Goal: Information Seeking & Learning: Learn about a topic

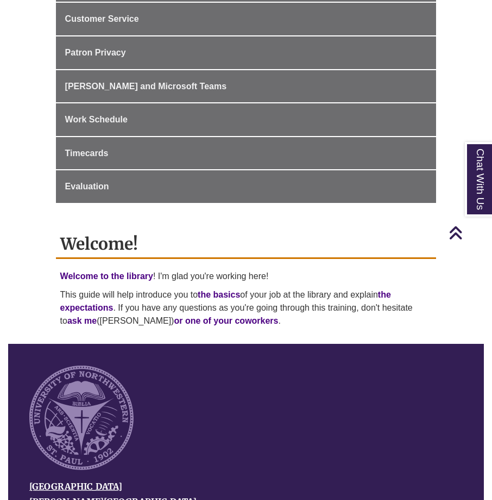
scroll to position [435, 0]
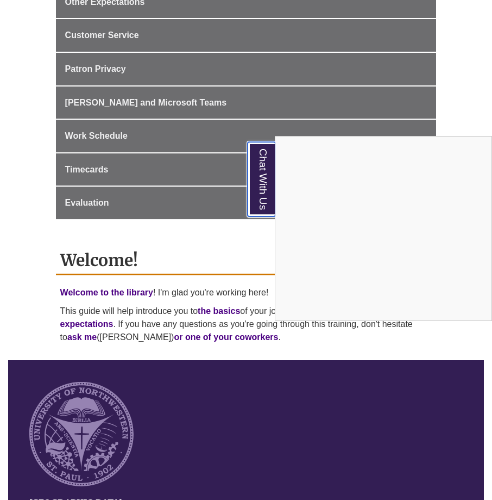
click at [262, 186] on link "Chat With Us" at bounding box center [262, 179] width 28 height 74
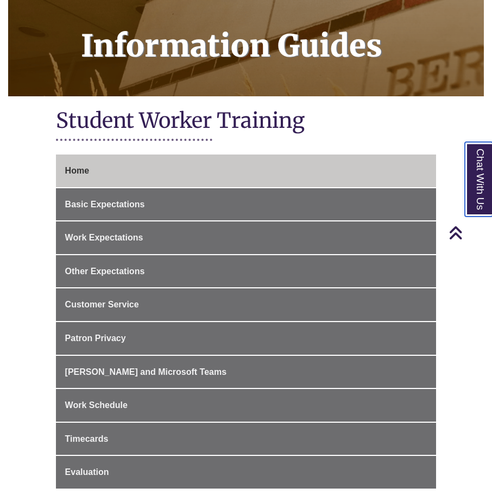
scroll to position [163, 0]
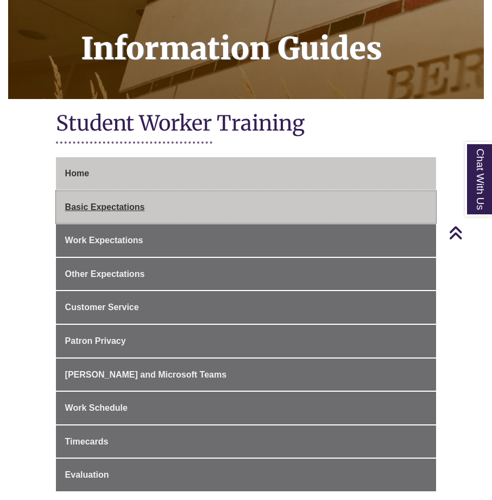
click at [165, 203] on link "Basic Expectations" at bounding box center [246, 207] width 381 height 33
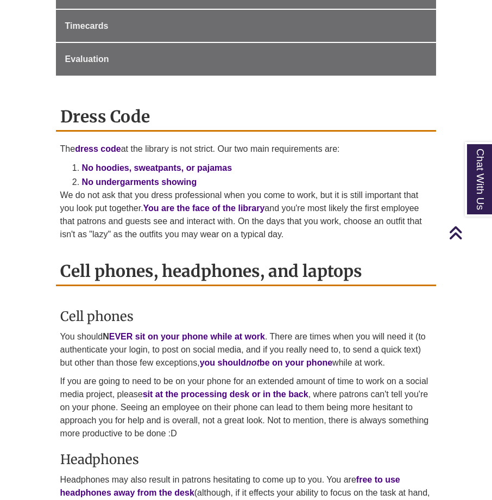
scroll to position [598, 0]
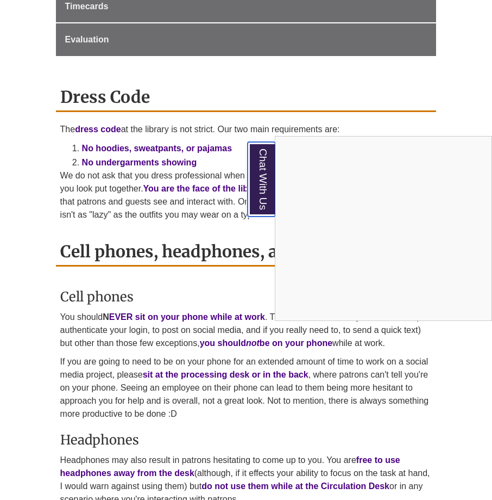
click at [257, 188] on link "Chat With Us" at bounding box center [262, 179] width 28 height 74
click at [267, 178] on link "Chat With Us" at bounding box center [262, 179] width 28 height 74
click at [265, 188] on link "Chat With Us" at bounding box center [262, 179] width 28 height 74
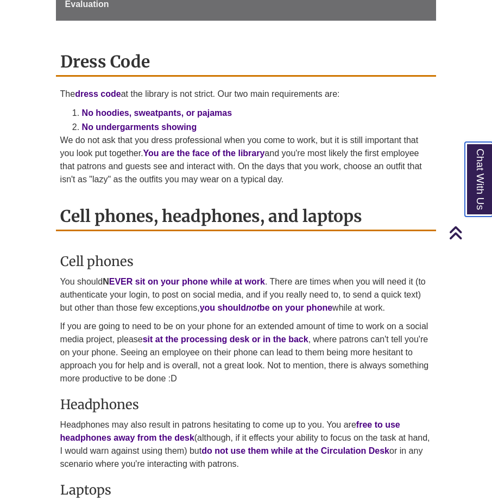
scroll to position [652, 0]
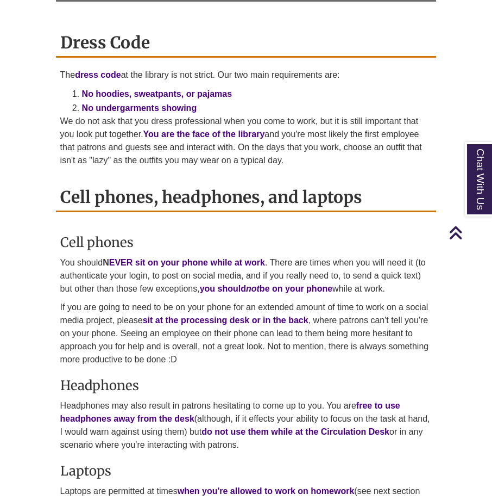
click at [157, 339] on p "If you are going to need to be on your phone for an extended amount of time to …" at bounding box center [246, 333] width 372 height 65
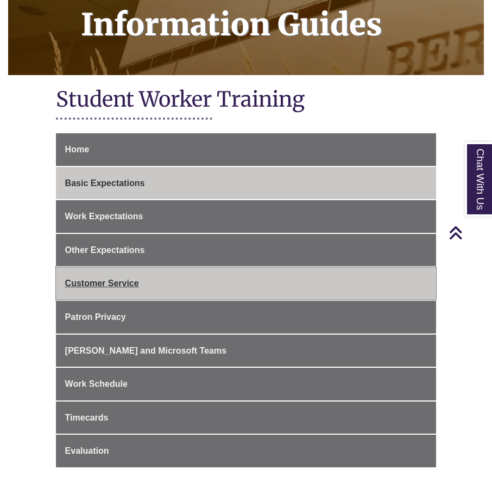
scroll to position [163, 0]
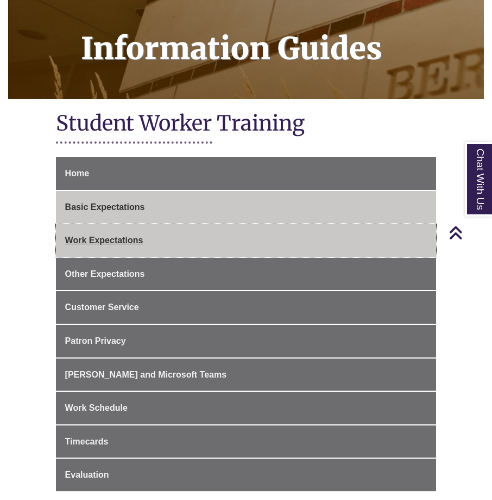
click at [188, 228] on link "Work Expectations" at bounding box center [246, 240] width 381 height 33
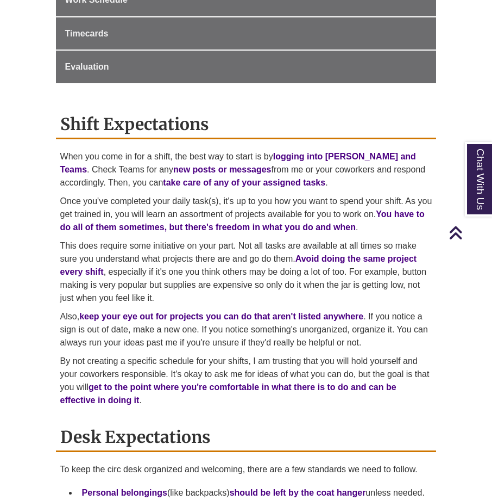
scroll to position [652, 0]
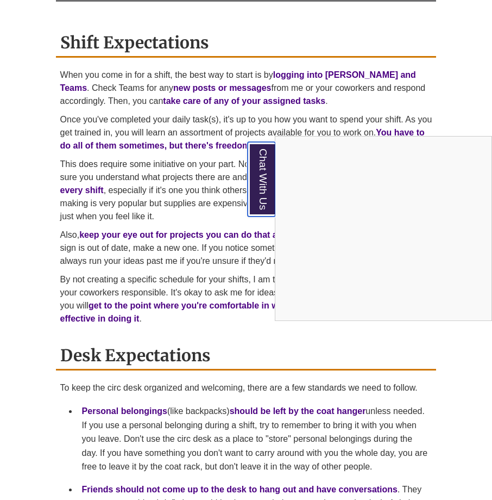
click at [267, 183] on link "Chat With Us" at bounding box center [262, 179] width 28 height 74
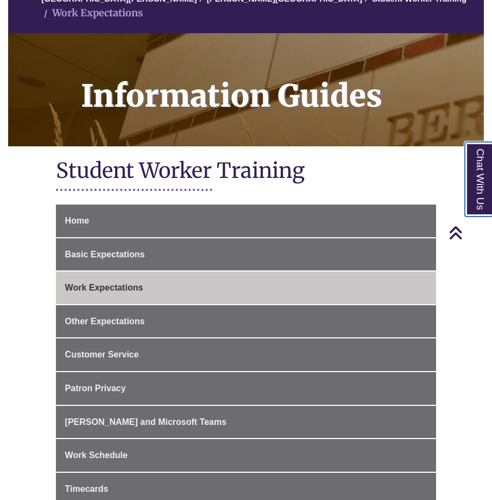
scroll to position [109, 0]
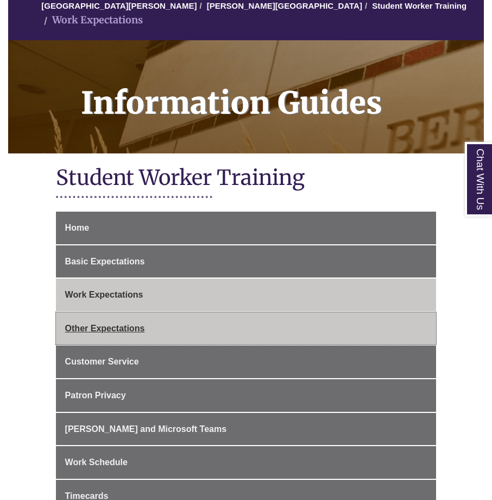
click at [185, 327] on link "Other Expectations" at bounding box center [246, 328] width 381 height 33
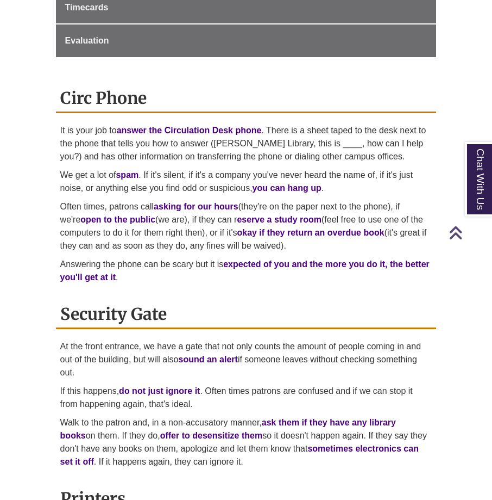
scroll to position [598, 0]
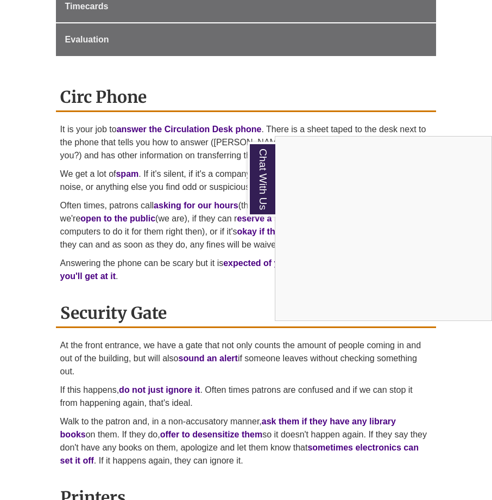
click at [17, 70] on div "Chat With Us" at bounding box center [246, 250] width 492 height 500
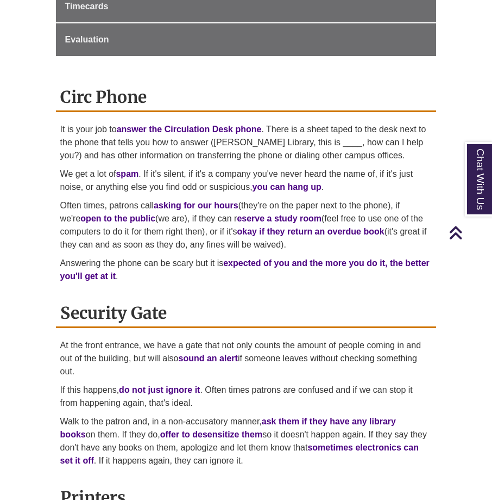
click at [242, 281] on div "Circ Phone It is your job to answer the Circulation Desk phone . There is a she…" at bounding box center [246, 191] width 381 height 216
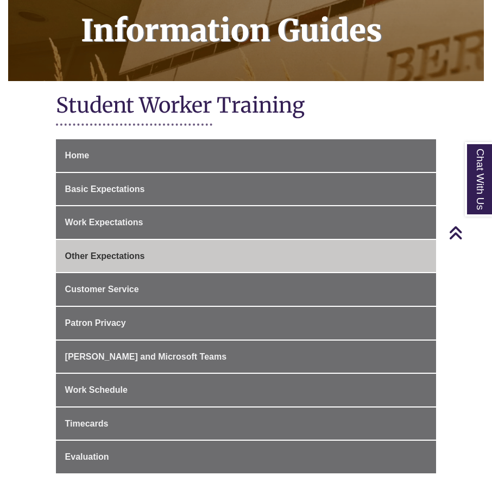
scroll to position [163, 0]
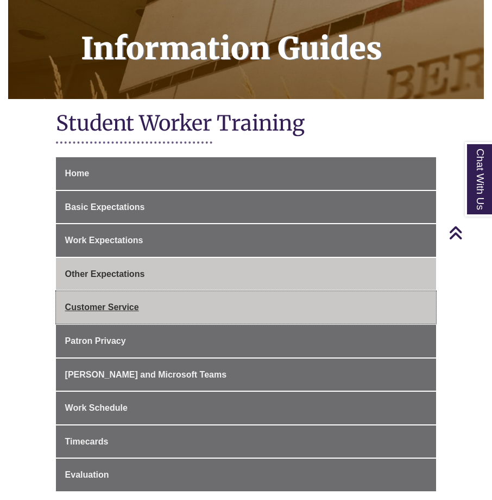
click at [127, 302] on span "Customer Service" at bounding box center [102, 306] width 74 height 9
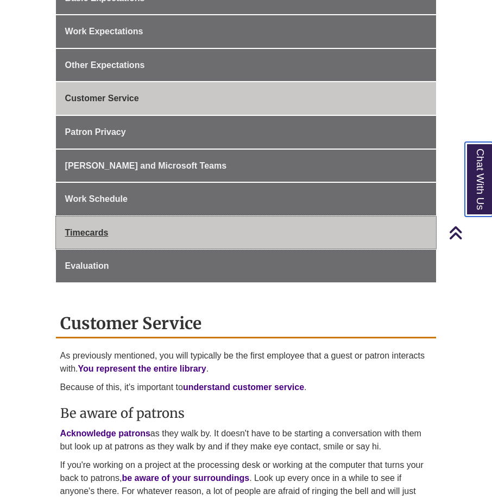
scroll to position [272, 0]
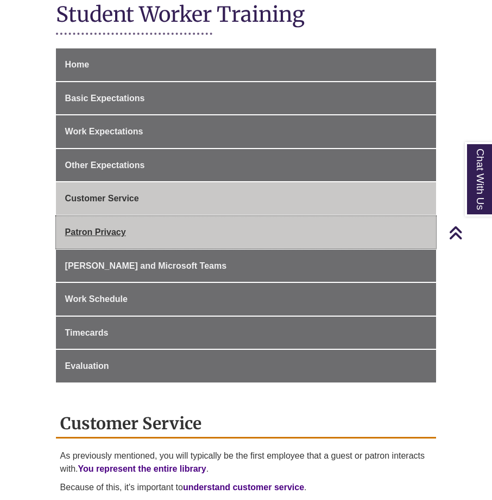
click at [129, 223] on link "Patron Privacy" at bounding box center [246, 232] width 381 height 33
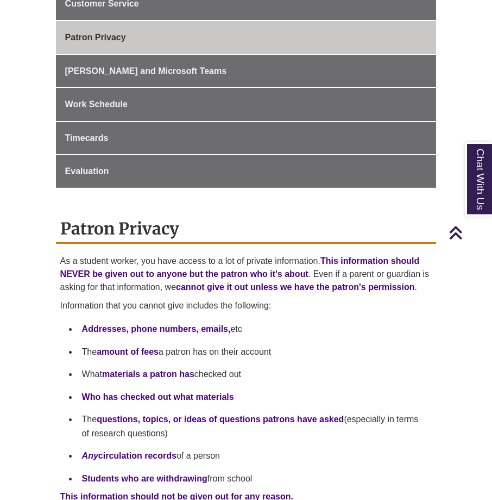
scroll to position [435, 0]
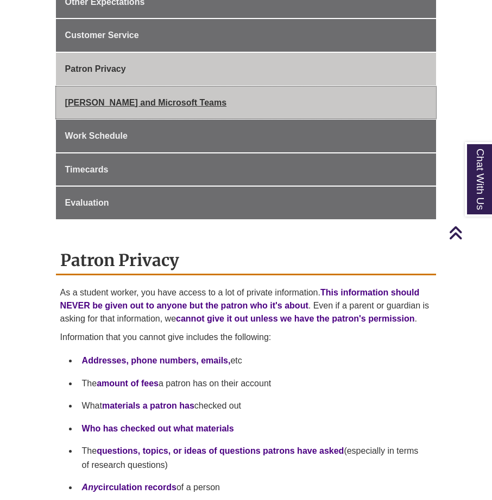
click at [138, 96] on link "[PERSON_NAME] and Microsoft Teams" at bounding box center [246, 102] width 381 height 33
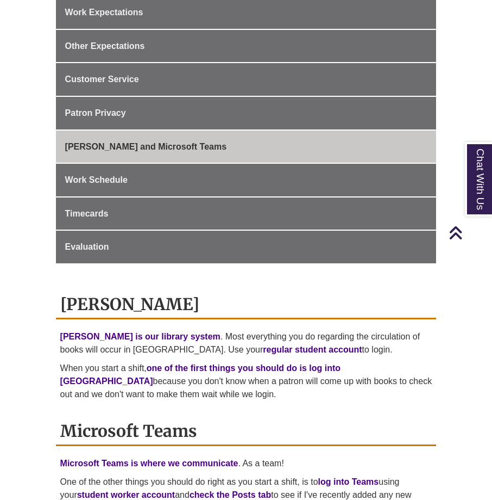
scroll to position [326, 0]
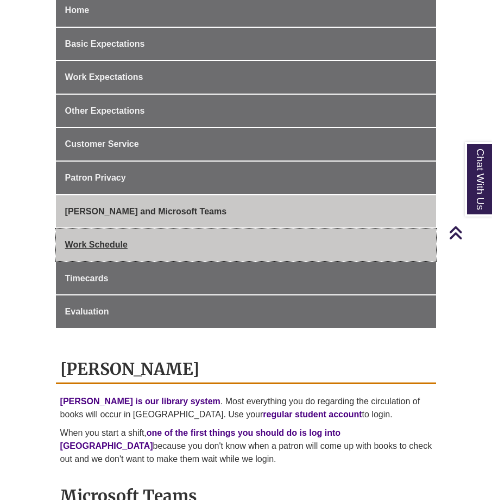
click at [149, 237] on link "Work Schedule" at bounding box center [246, 244] width 381 height 33
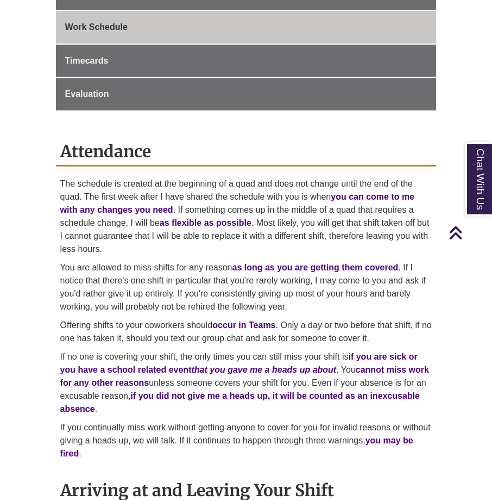
scroll to position [381, 0]
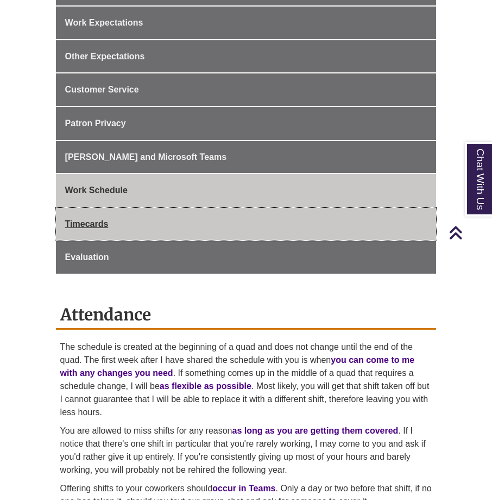
click at [124, 208] on link "Timecards" at bounding box center [246, 224] width 381 height 33
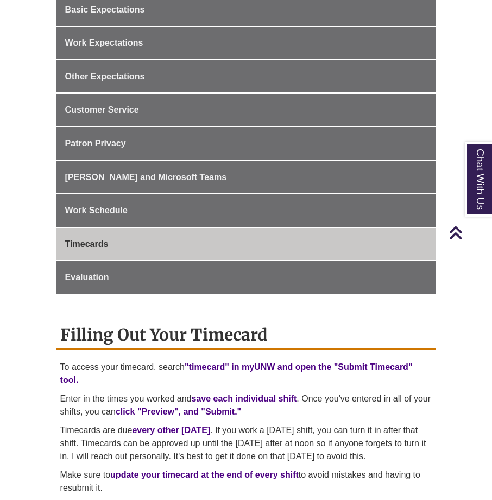
scroll to position [326, 0]
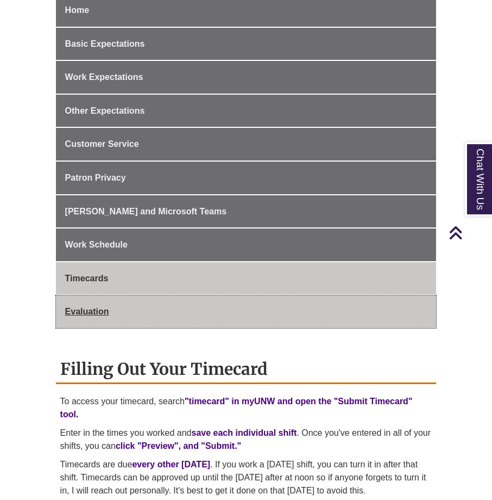
click at [137, 312] on link "Evaluation" at bounding box center [246, 311] width 381 height 33
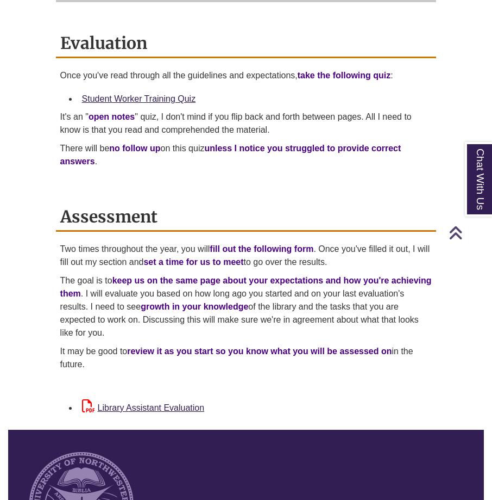
scroll to position [652, 0]
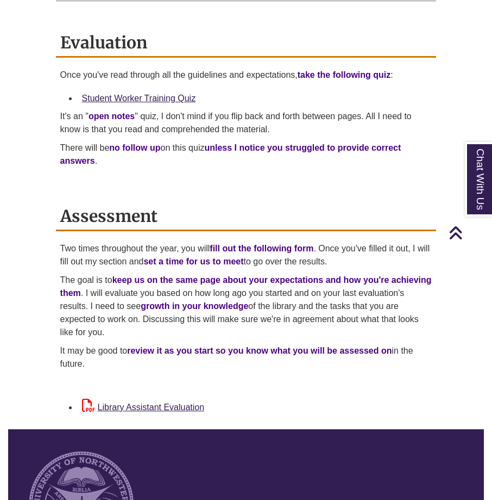
click at [143, 91] on li "Student Worker Training Quiz" at bounding box center [255, 98] width 355 height 23
click at [140, 93] on link "Student Worker Training Quiz" at bounding box center [139, 97] width 114 height 9
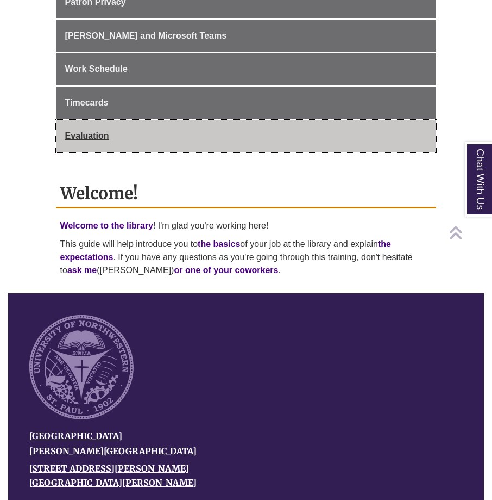
scroll to position [544, 0]
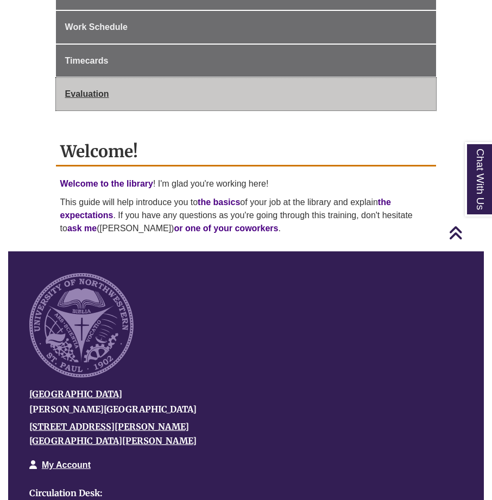
click at [157, 78] on link "Evaluation" at bounding box center [246, 94] width 381 height 33
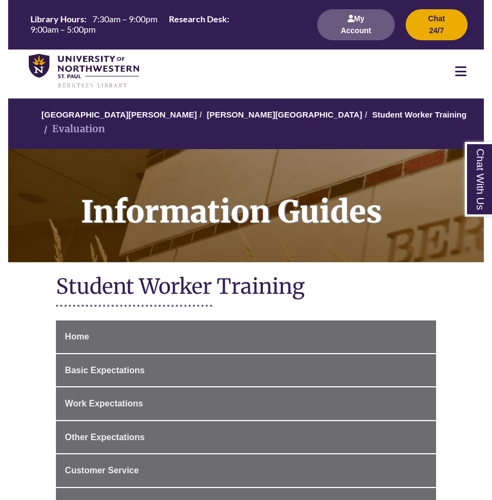
click at [79, 273] on h1 "Student Worker Training" at bounding box center [246, 287] width 381 height 29
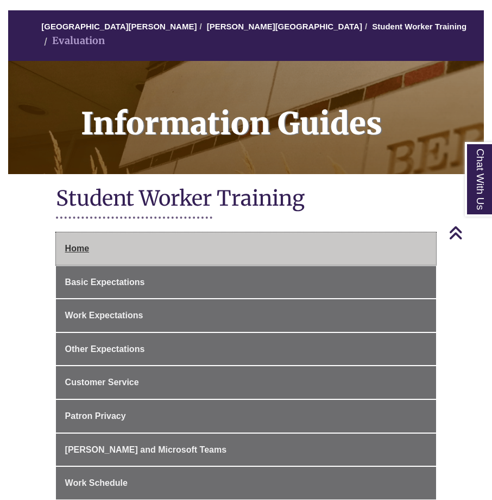
scroll to position [54, 0]
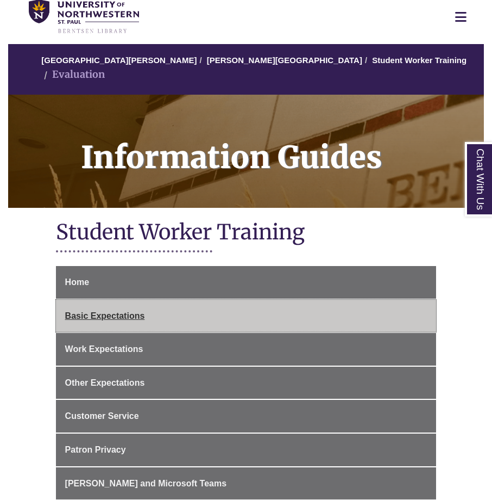
click at [152, 305] on link "Basic Expectations" at bounding box center [246, 316] width 381 height 33
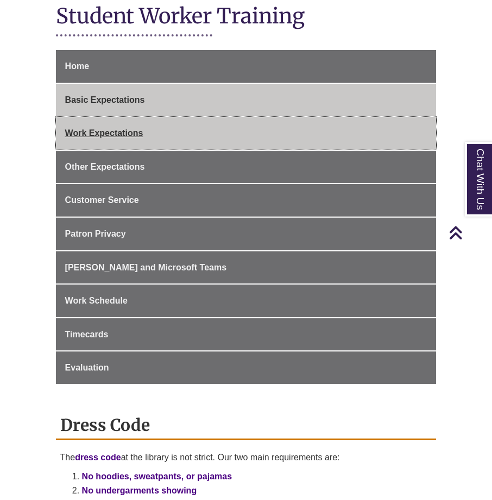
scroll to position [272, 0]
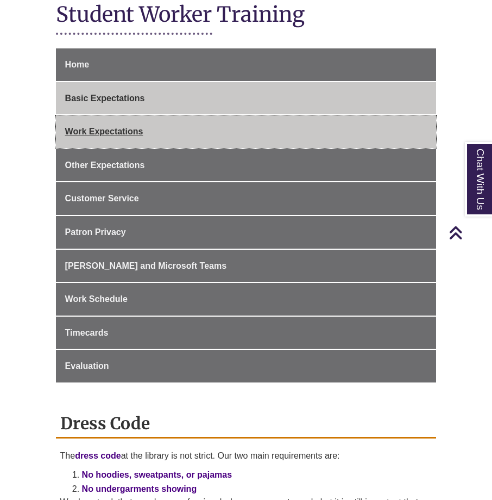
click at [153, 117] on link "Work Expectations" at bounding box center [246, 131] width 381 height 33
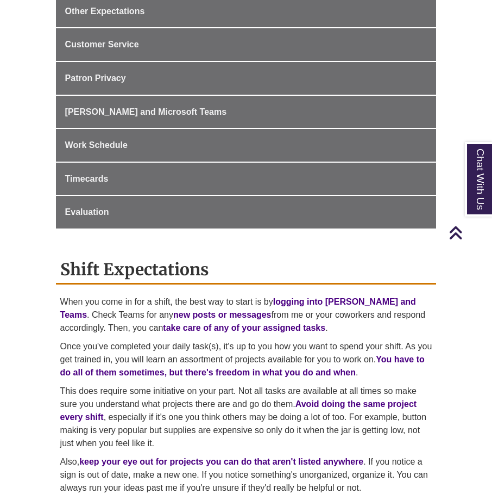
scroll to position [381, 0]
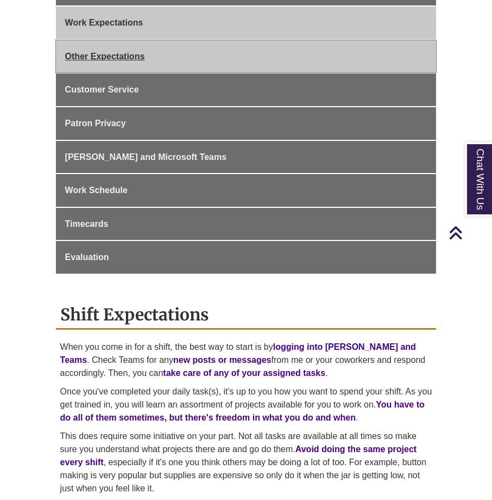
click at [180, 54] on link "Other Expectations" at bounding box center [246, 56] width 381 height 33
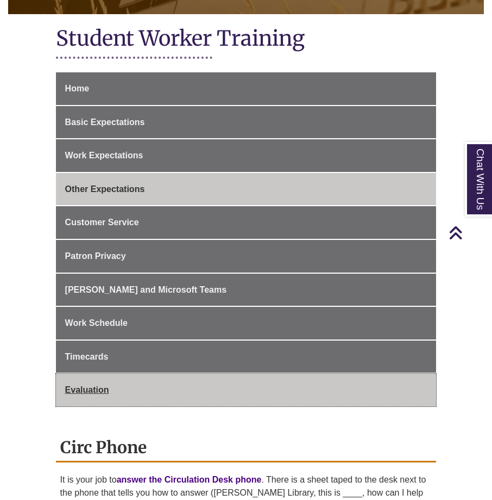
scroll to position [163, 0]
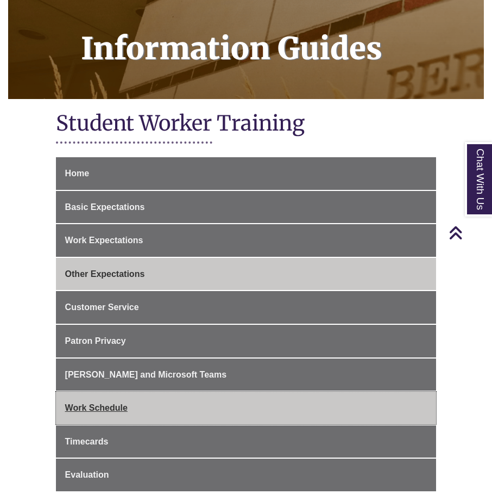
click at [119, 391] on link "Work Schedule" at bounding box center [246, 407] width 381 height 33
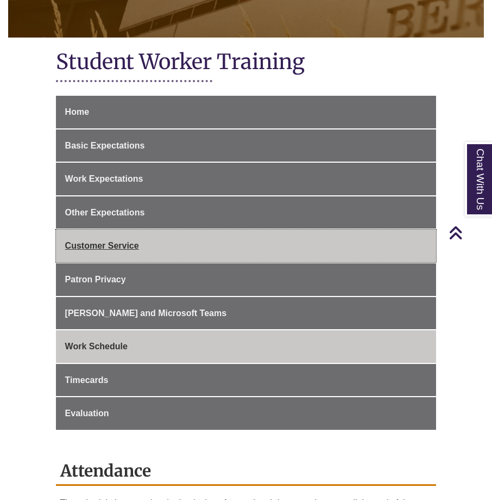
scroll to position [217, 0]
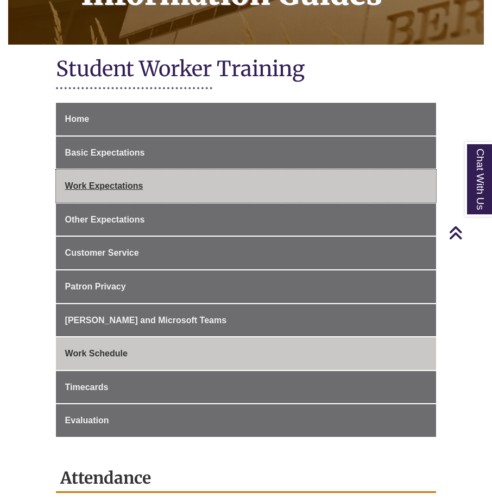
click at [144, 171] on link "Work Expectations" at bounding box center [246, 186] width 381 height 33
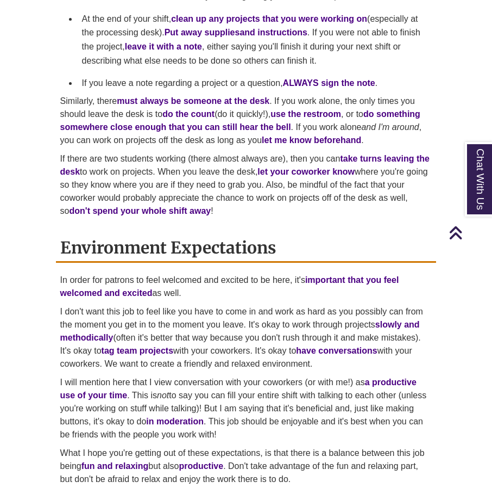
scroll to position [1250, 0]
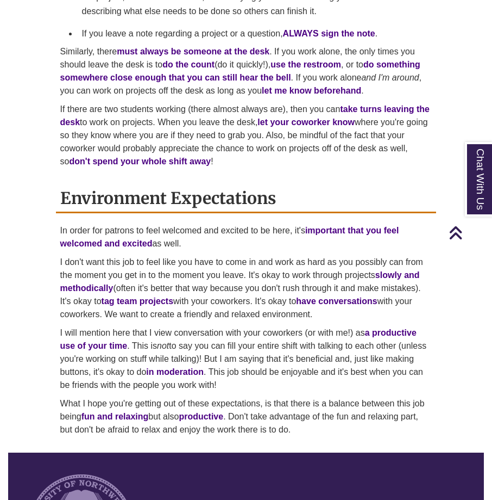
click at [129, 186] on h2 "Environment Expectations" at bounding box center [246, 198] width 381 height 29
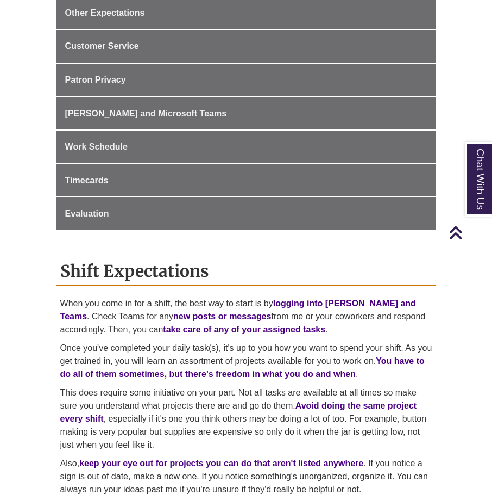
scroll to position [264, 0]
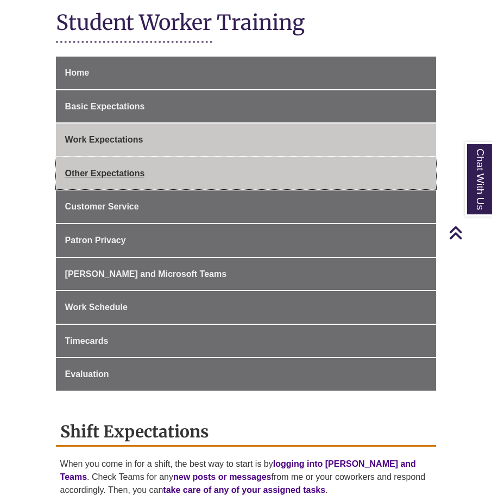
click at [165, 157] on link "Other Expectations" at bounding box center [246, 173] width 381 height 33
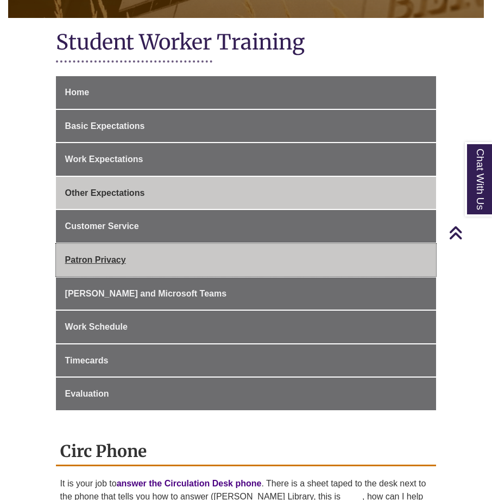
scroll to position [217, 0]
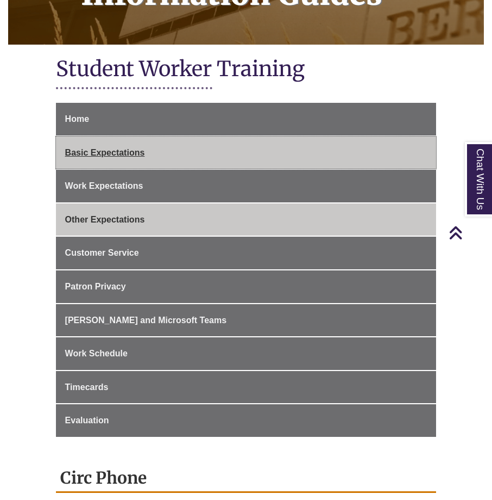
click at [126, 155] on link "Basic Expectations" at bounding box center [246, 152] width 381 height 33
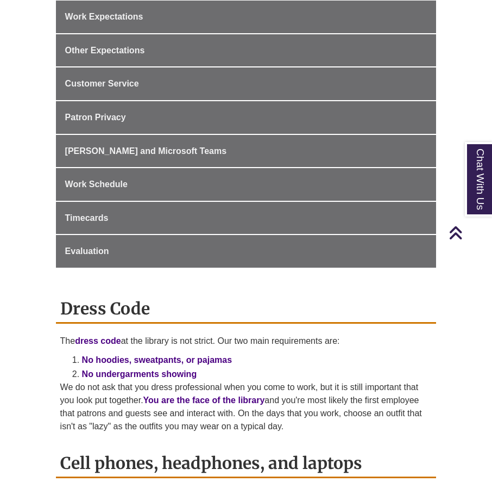
scroll to position [326, 0]
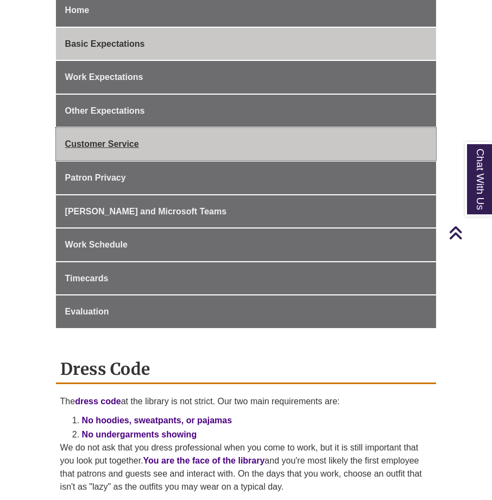
click at [139, 139] on span "Customer Service" at bounding box center [102, 143] width 74 height 9
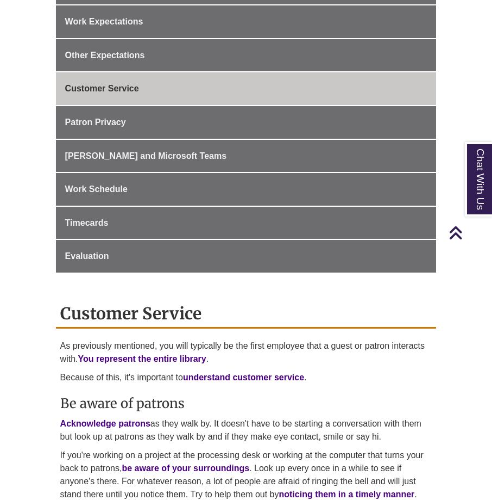
scroll to position [381, 0]
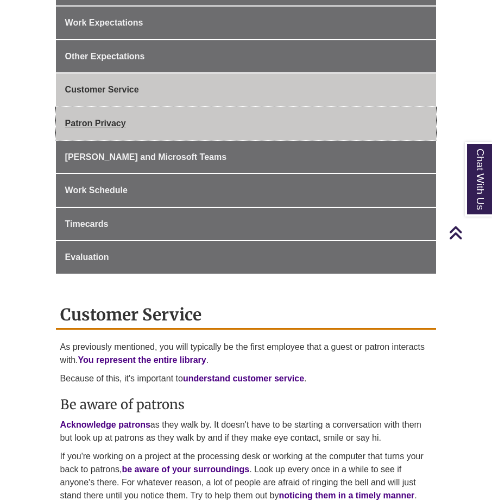
click at [158, 118] on link "Patron Privacy" at bounding box center [246, 123] width 381 height 33
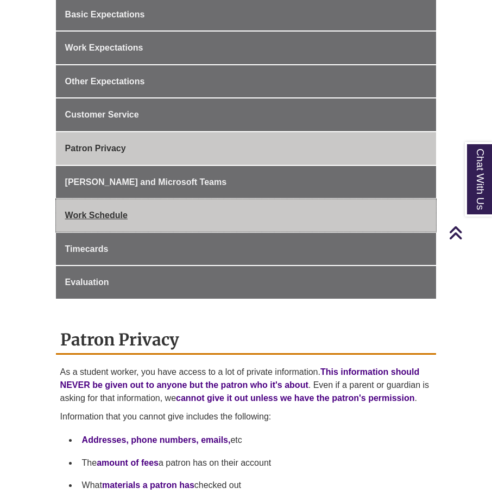
scroll to position [326, 0]
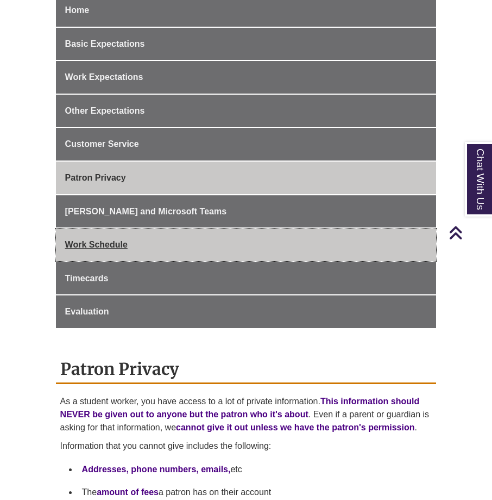
click at [151, 228] on link "Work Schedule" at bounding box center [246, 244] width 381 height 33
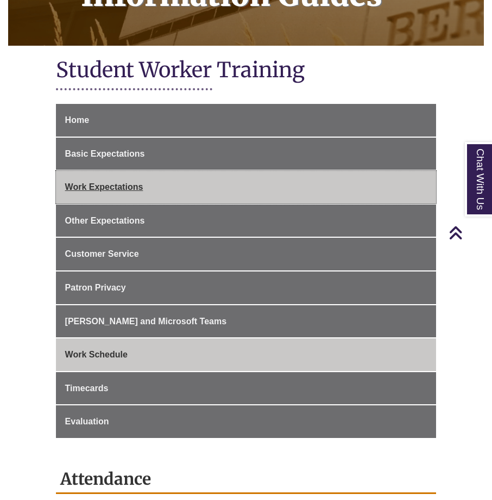
scroll to position [217, 0]
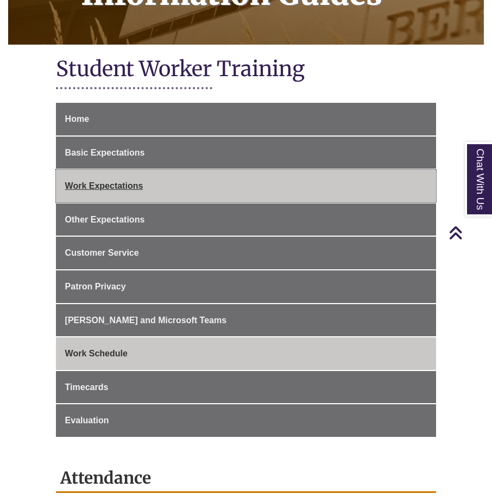
click at [152, 182] on link "Work Expectations" at bounding box center [246, 186] width 381 height 33
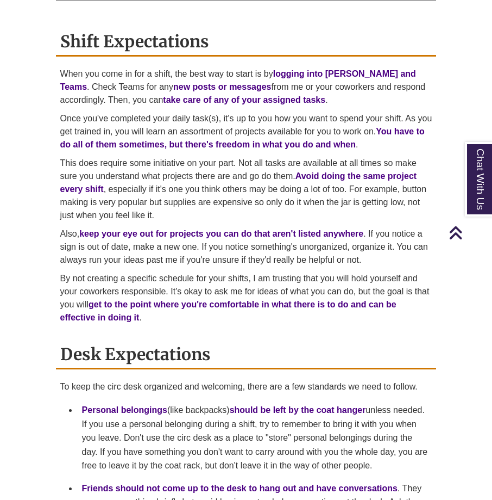
scroll to position [652, 0]
